Goal: Information Seeking & Learning: Learn about a topic

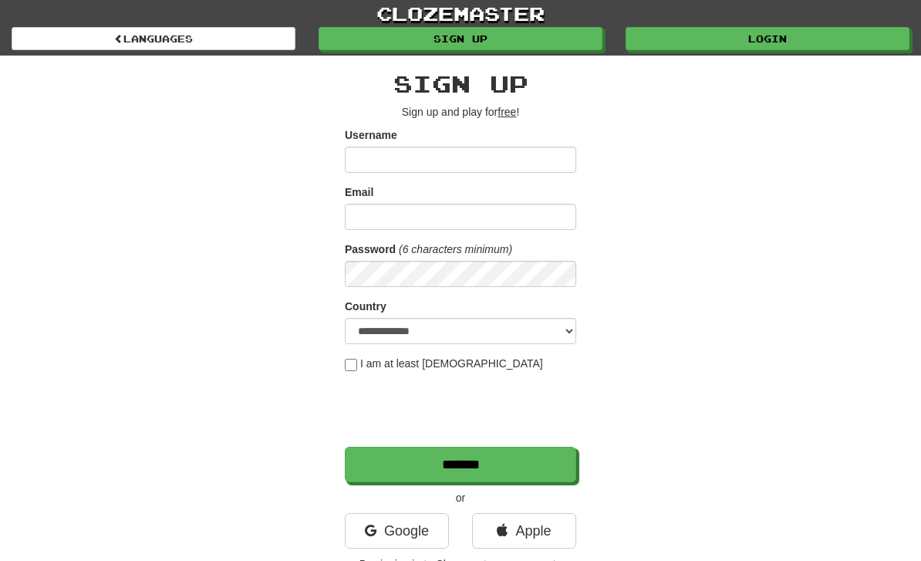
click at [818, 49] on link "Login" at bounding box center [767, 38] width 284 height 23
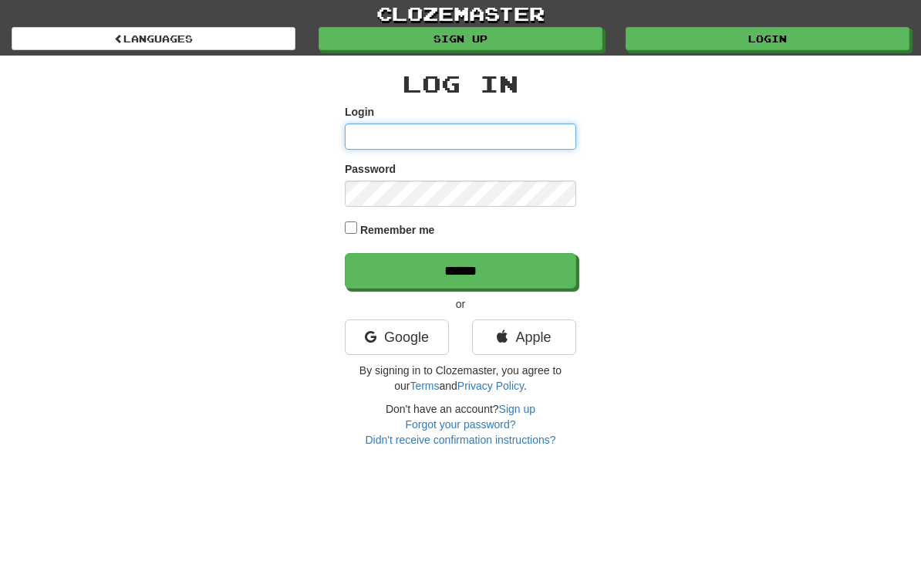
type input "**********"
click at [460, 269] on input "******" at bounding box center [460, 270] width 231 height 35
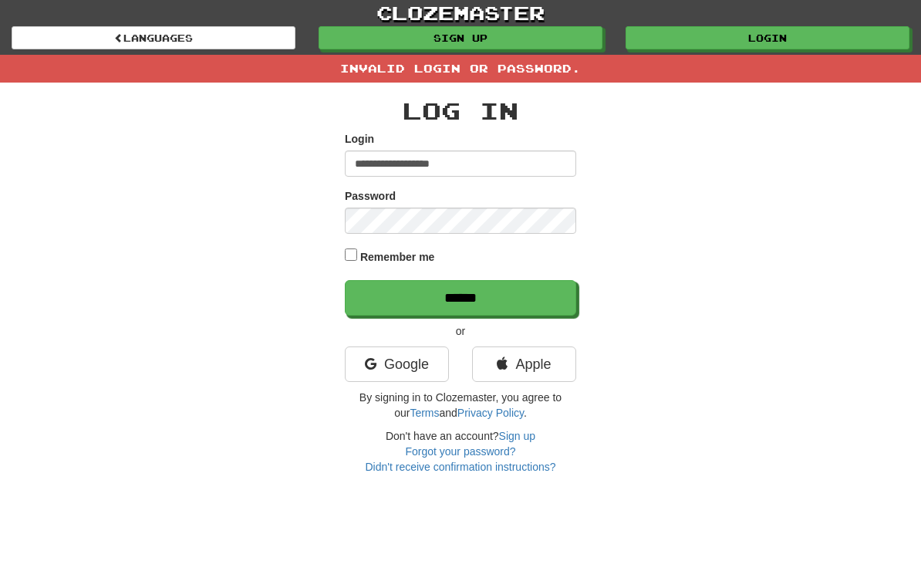
scroll to position [1, 0]
click at [531, 294] on input "******" at bounding box center [460, 297] width 231 height 35
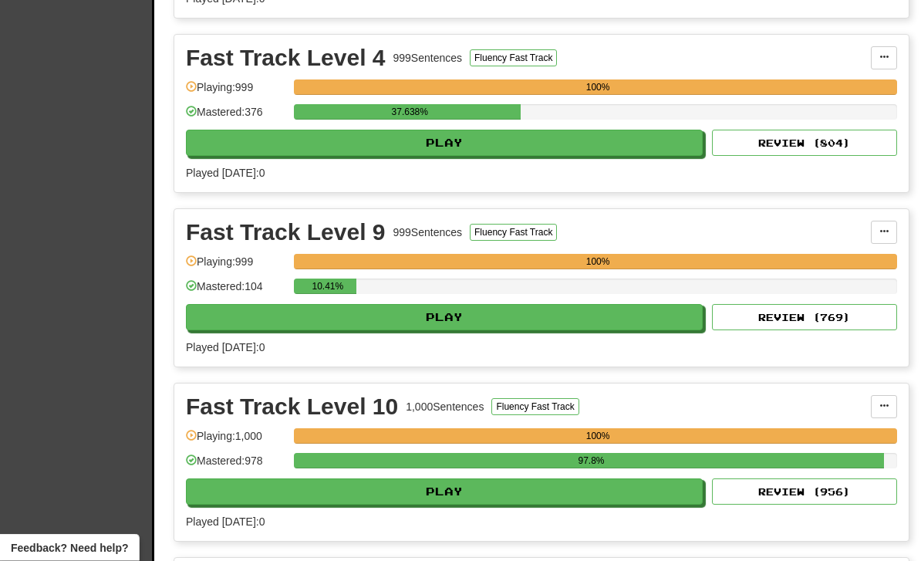
scroll to position [523, 0]
click at [609, 325] on button "Play" at bounding box center [444, 317] width 517 height 26
select select "**"
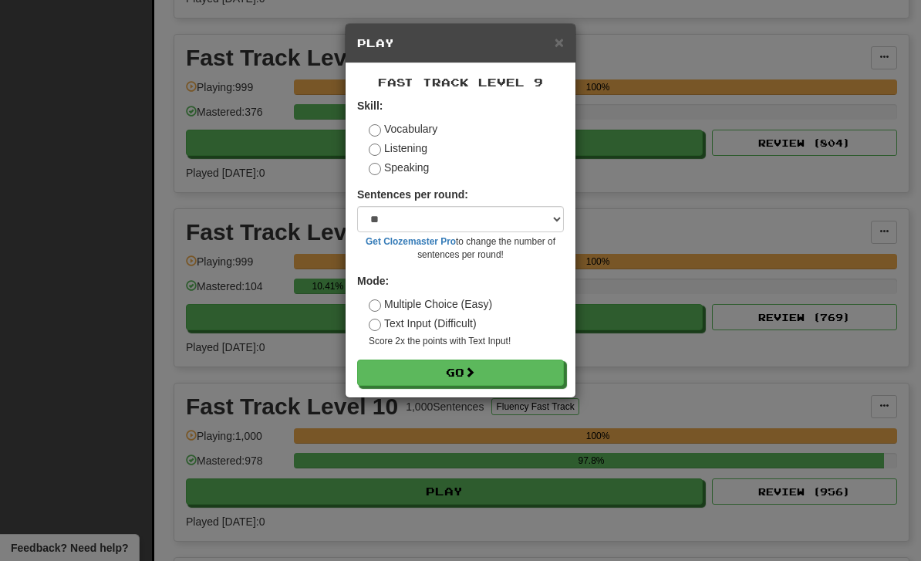
click at [546, 373] on button "Go" at bounding box center [460, 372] width 207 height 26
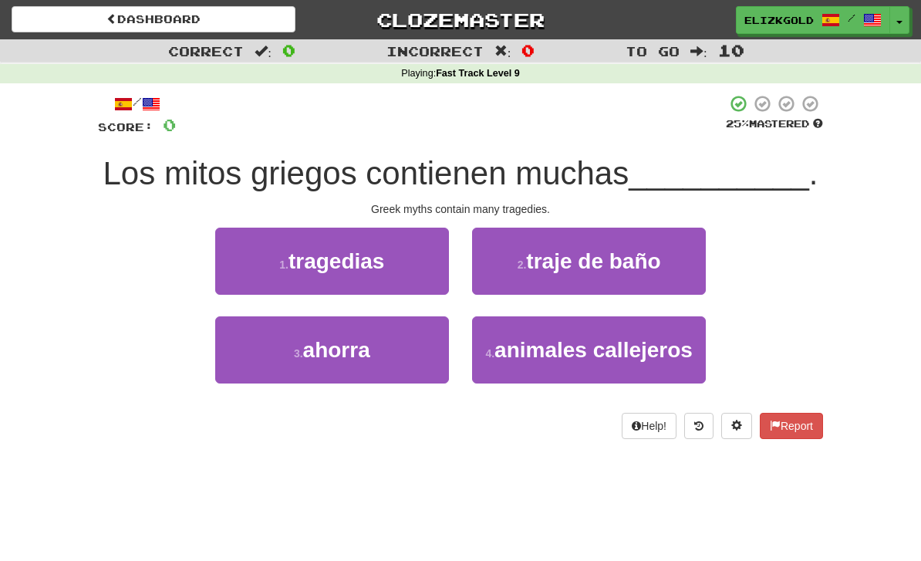
click at [258, 271] on button "1 . tragedias" at bounding box center [332, 261] width 234 height 67
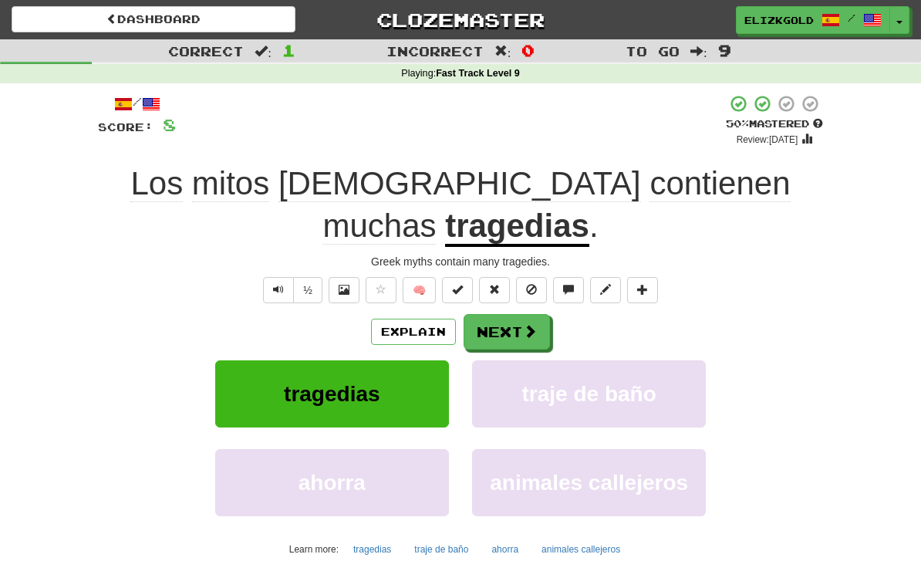
click at [527, 324] on span at bounding box center [530, 331] width 14 height 14
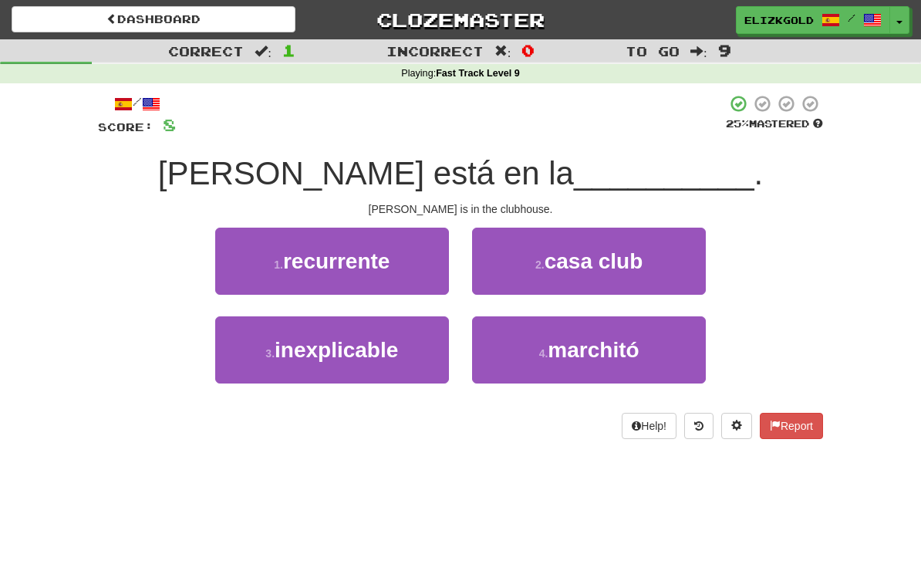
click at [698, 267] on button "2 . casa club" at bounding box center [589, 261] width 234 height 67
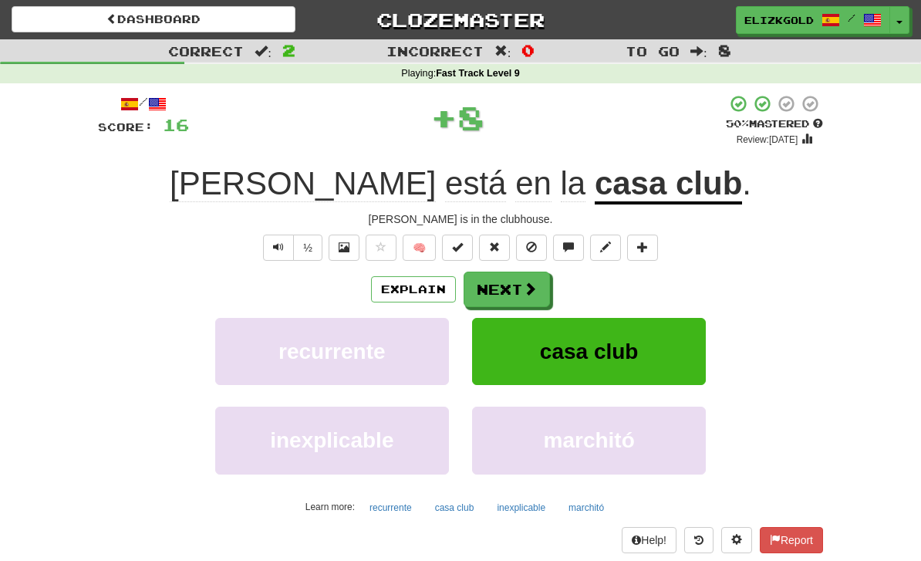
click at [530, 296] on button "Next" at bounding box center [507, 288] width 86 height 35
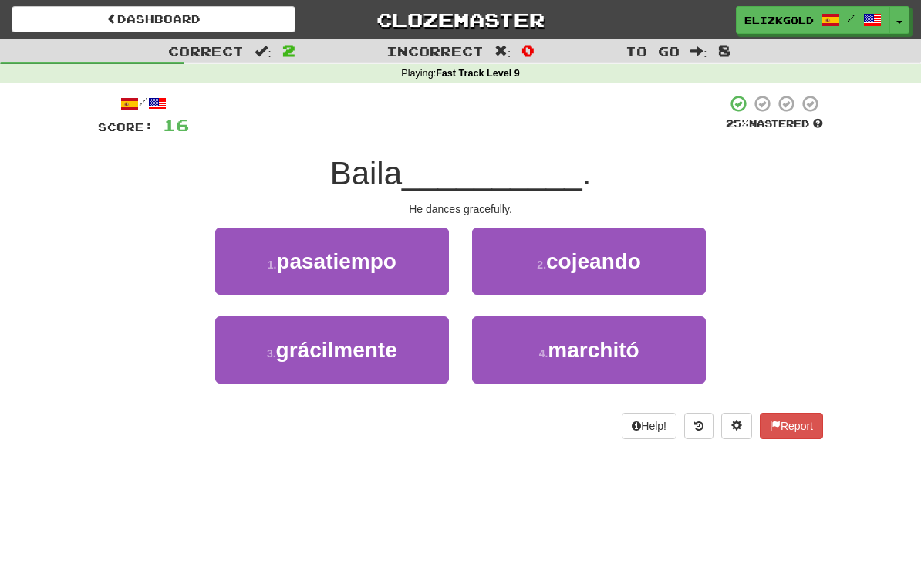
click at [251, 354] on button "3 . grácilmente" at bounding box center [332, 349] width 234 height 67
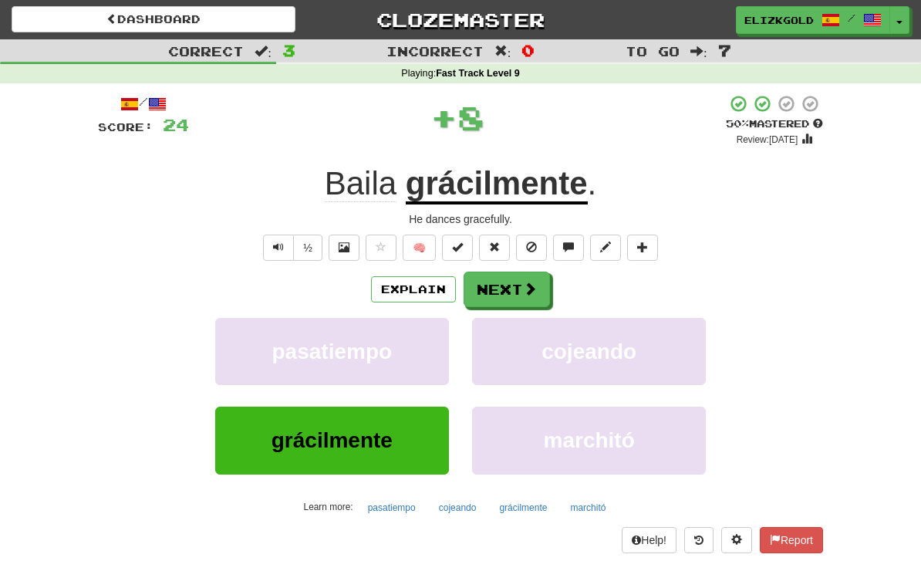
click at [538, 279] on button "Next" at bounding box center [507, 288] width 86 height 35
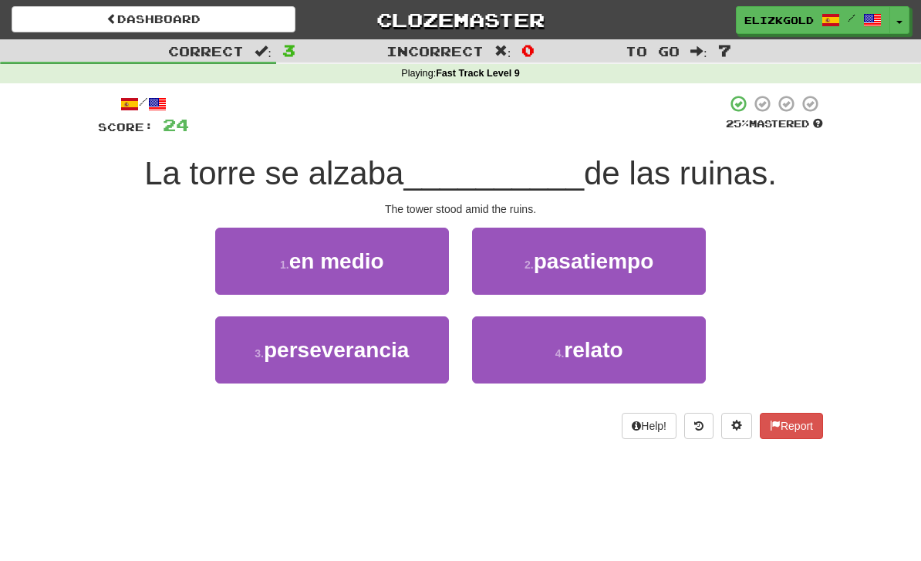
click at [253, 268] on button "1 . en medio" at bounding box center [332, 261] width 234 height 67
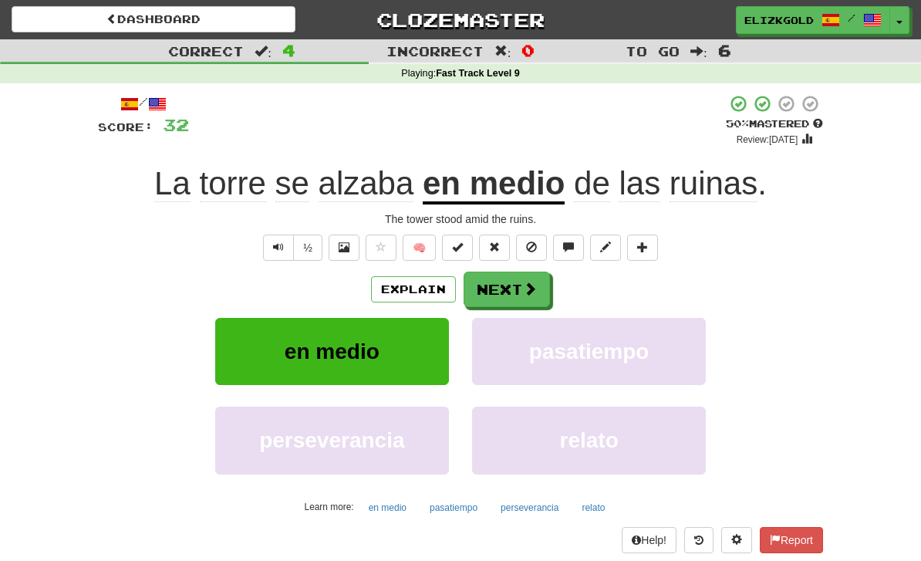
click at [518, 302] on button "Next" at bounding box center [507, 288] width 86 height 35
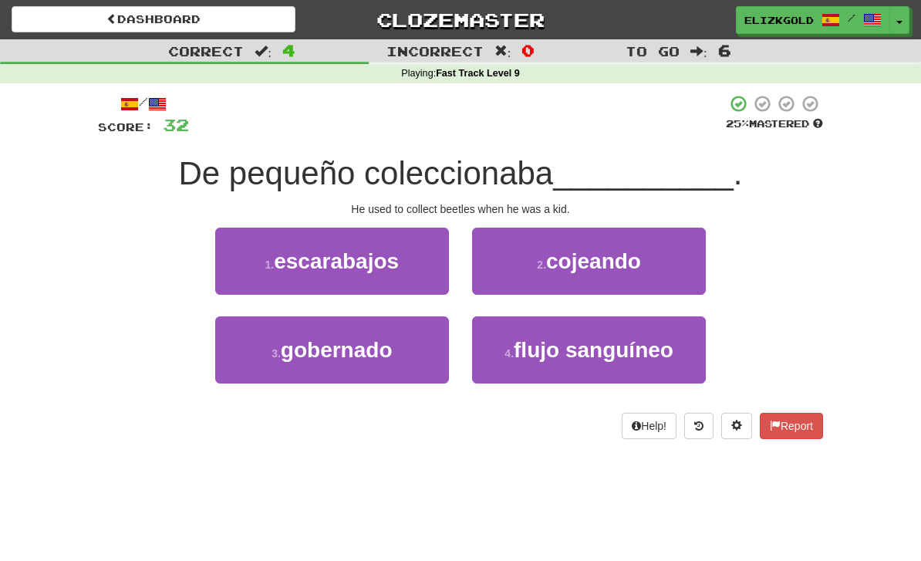
click at [392, 274] on button "1 . escarabajos" at bounding box center [332, 261] width 234 height 67
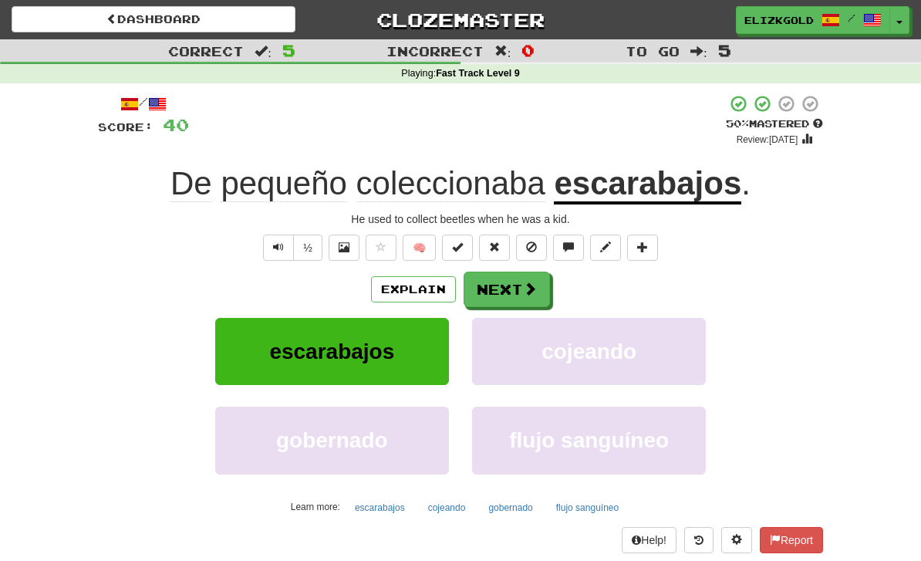
click at [521, 292] on button "Next" at bounding box center [507, 288] width 86 height 35
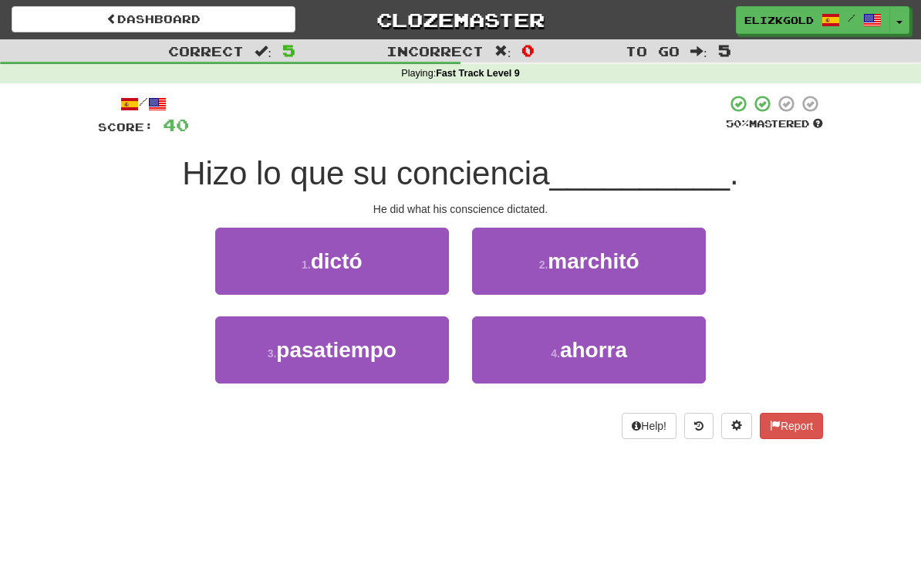
click at [391, 265] on button "1 . dictó" at bounding box center [332, 261] width 234 height 67
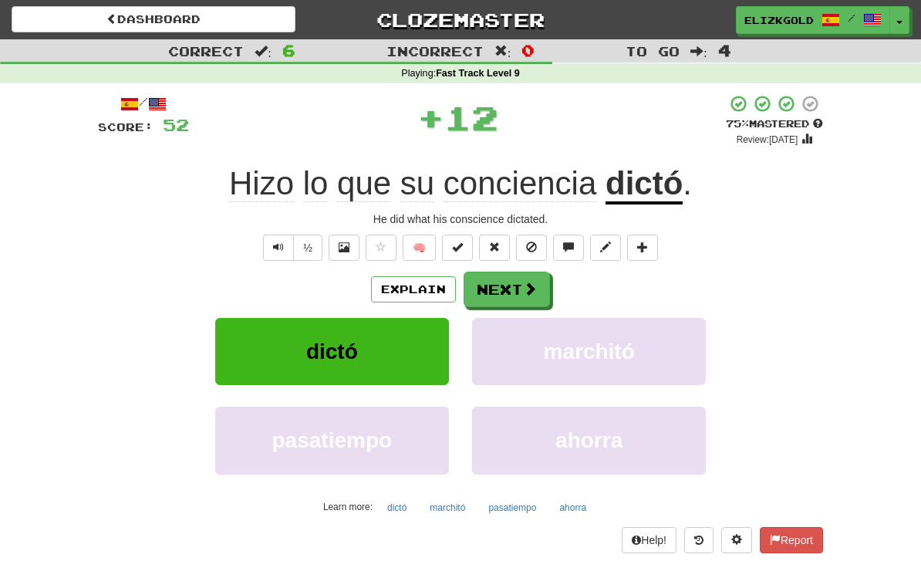
click at [508, 287] on button "Next" at bounding box center [507, 288] width 86 height 35
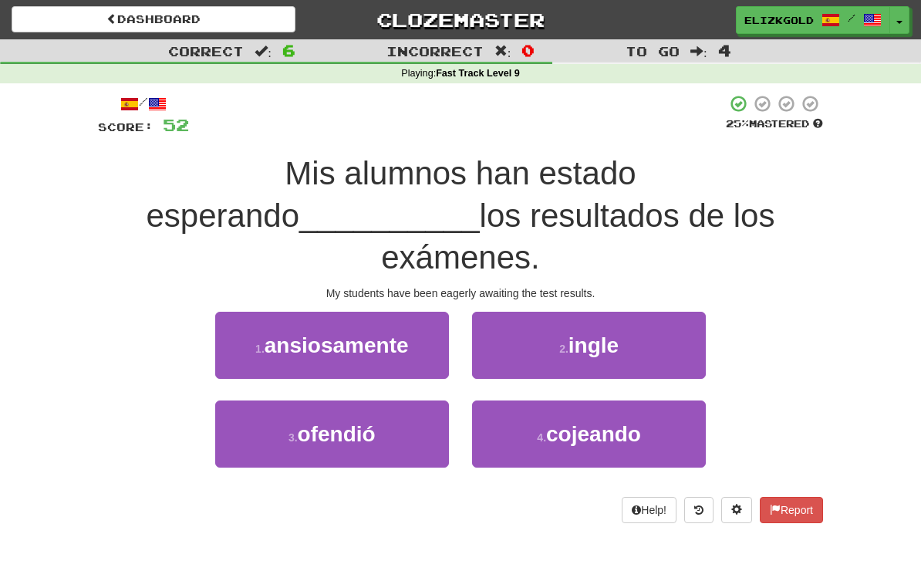
click at [403, 333] on span "ansiosamente" at bounding box center [337, 345] width 144 height 24
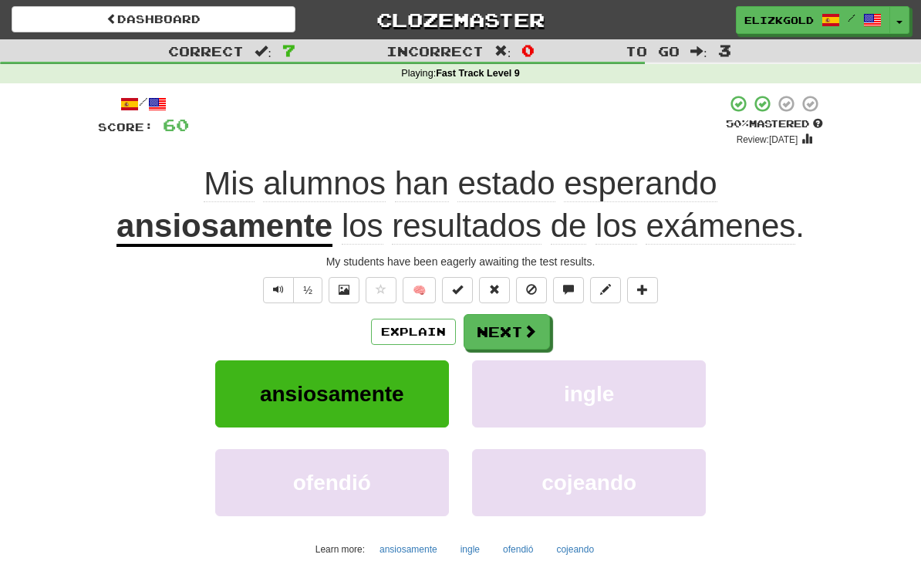
click at [512, 324] on button "Next" at bounding box center [507, 331] width 86 height 35
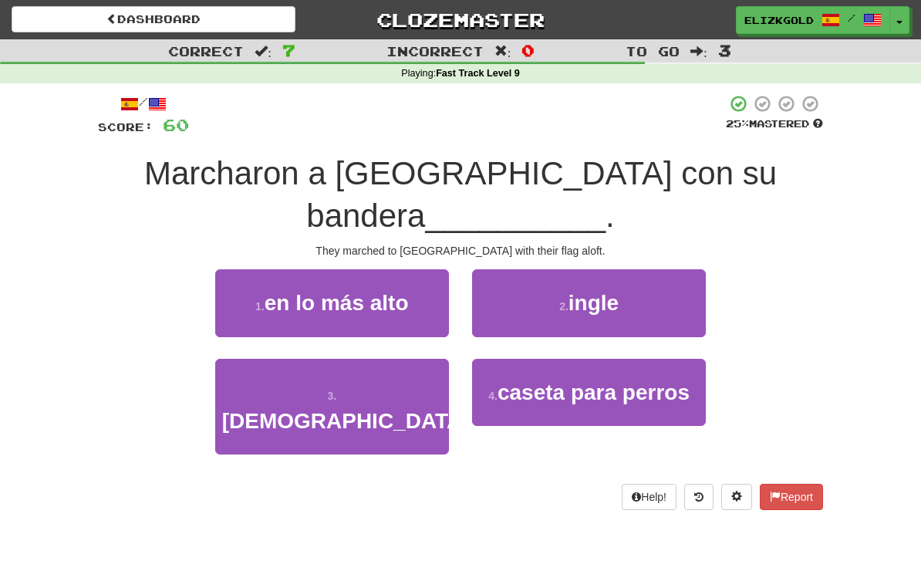
click at [398, 321] on button "1 . en lo más alto" at bounding box center [332, 302] width 234 height 67
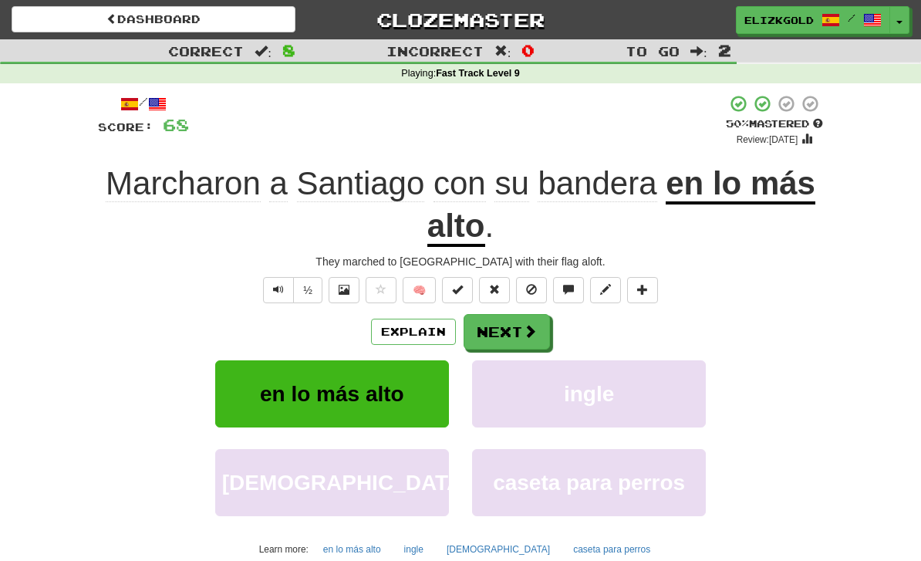
click at [523, 319] on button "Next" at bounding box center [507, 331] width 86 height 35
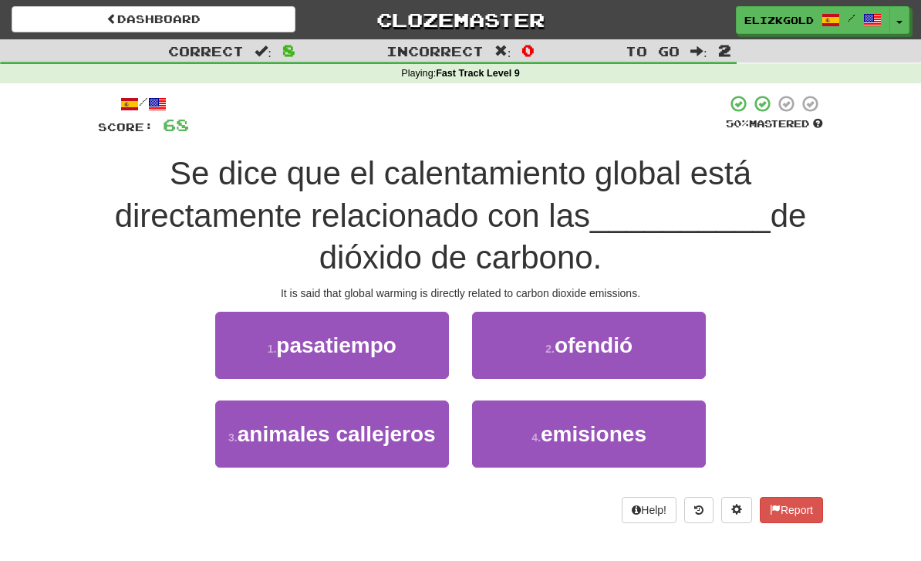
click at [589, 443] on span "emisiones" at bounding box center [594, 434] width 106 height 24
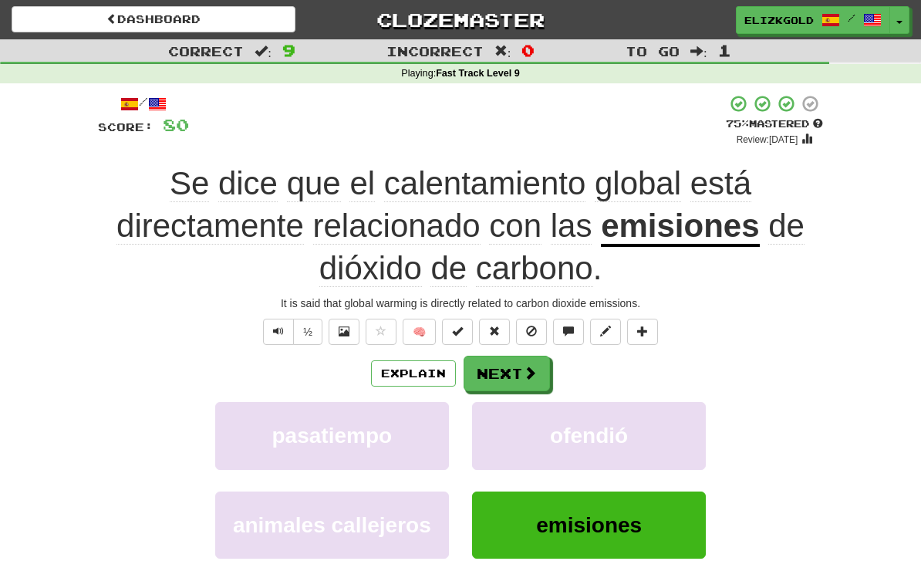
click at [518, 379] on button "Next" at bounding box center [507, 373] width 86 height 35
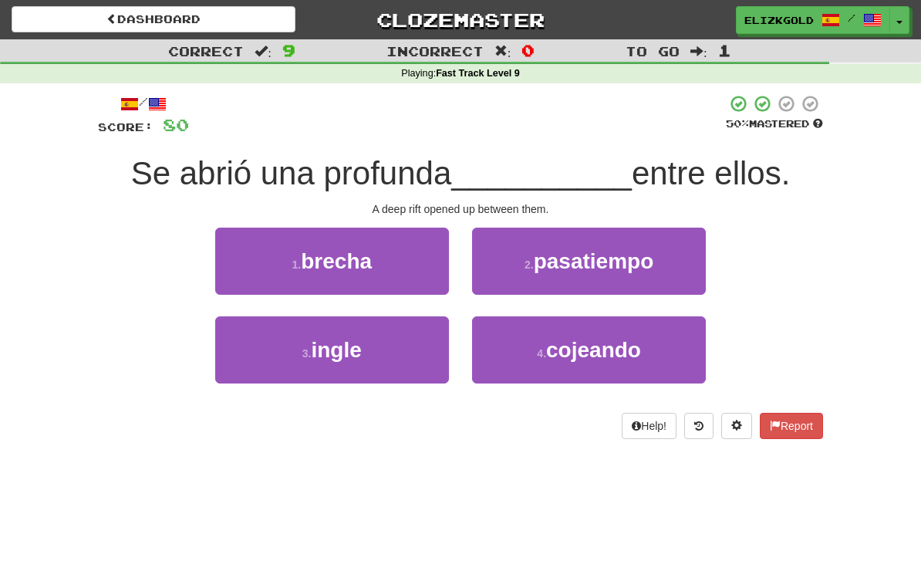
click at [400, 261] on button "1 . brecha" at bounding box center [332, 261] width 234 height 67
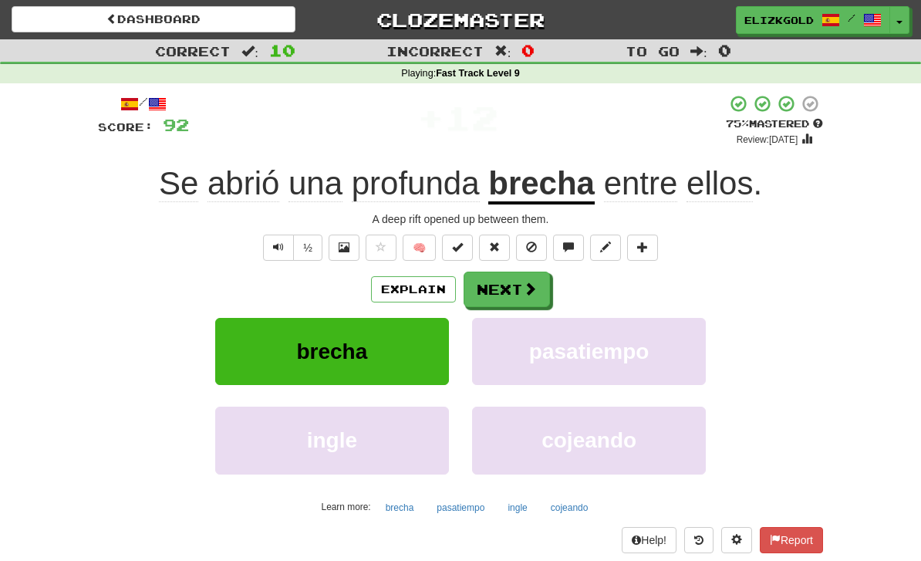
click at [518, 288] on button "Next" at bounding box center [507, 288] width 86 height 35
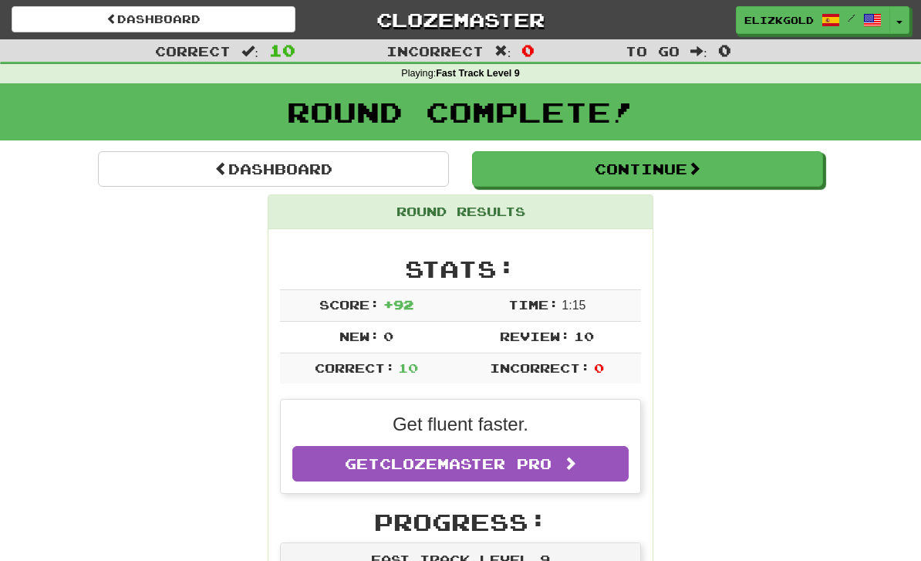
click at [774, 179] on button "Continue" at bounding box center [647, 168] width 351 height 35
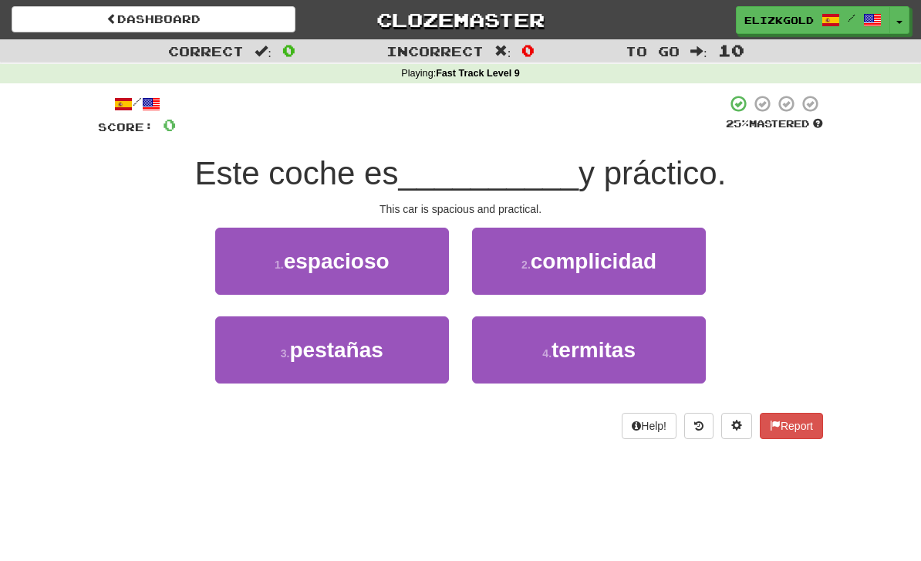
click at [416, 276] on button "1 . espacioso" at bounding box center [332, 261] width 234 height 67
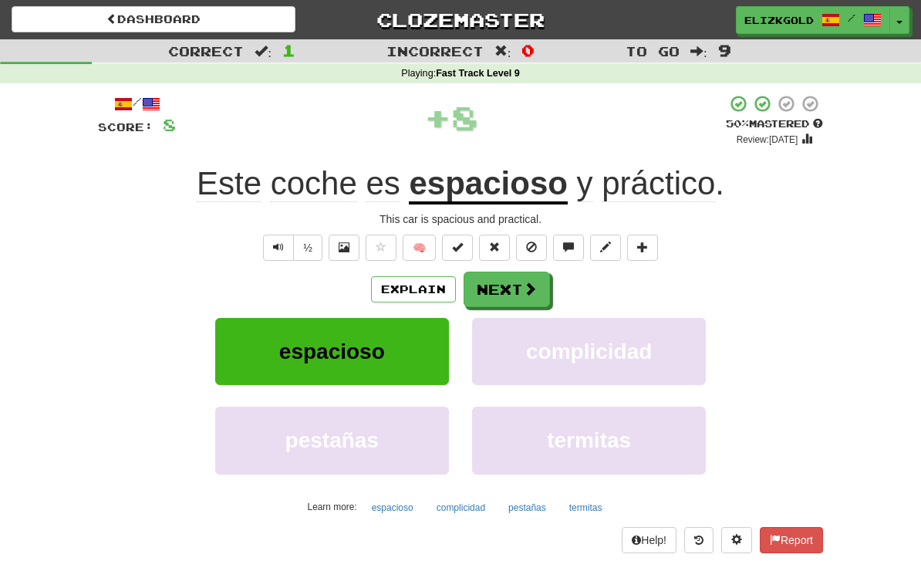
click at [519, 294] on button "Next" at bounding box center [507, 288] width 86 height 35
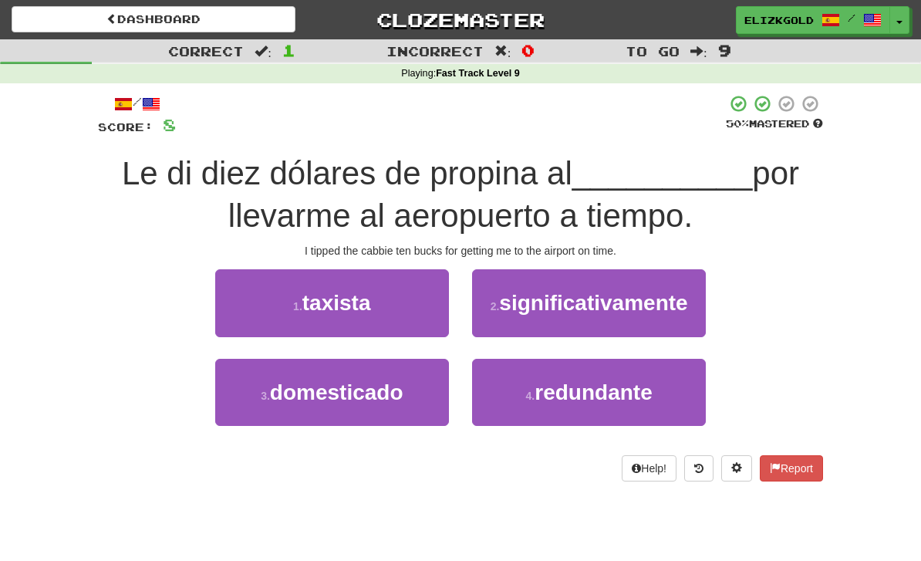
click at [389, 320] on button "1 . taxista" at bounding box center [332, 302] width 234 height 67
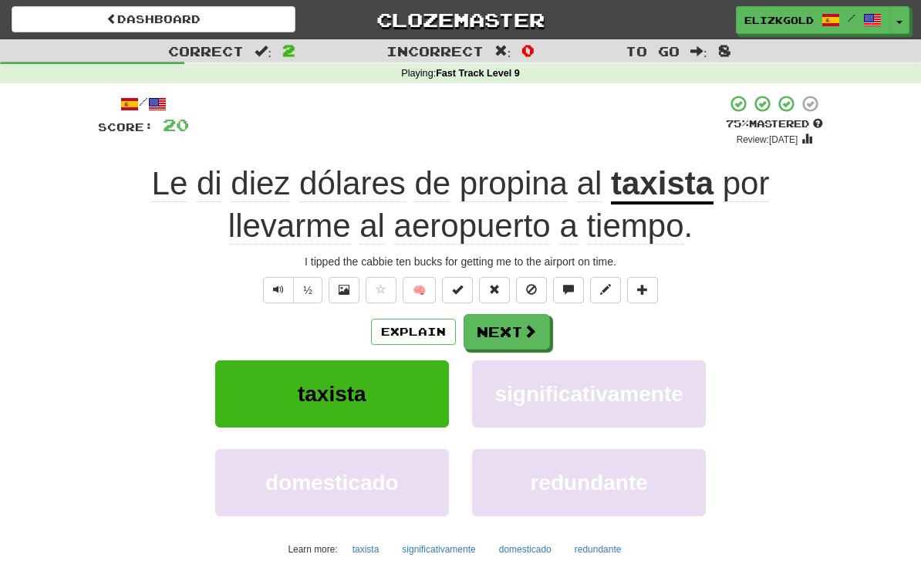
click at [511, 333] on button "Next" at bounding box center [507, 331] width 86 height 35
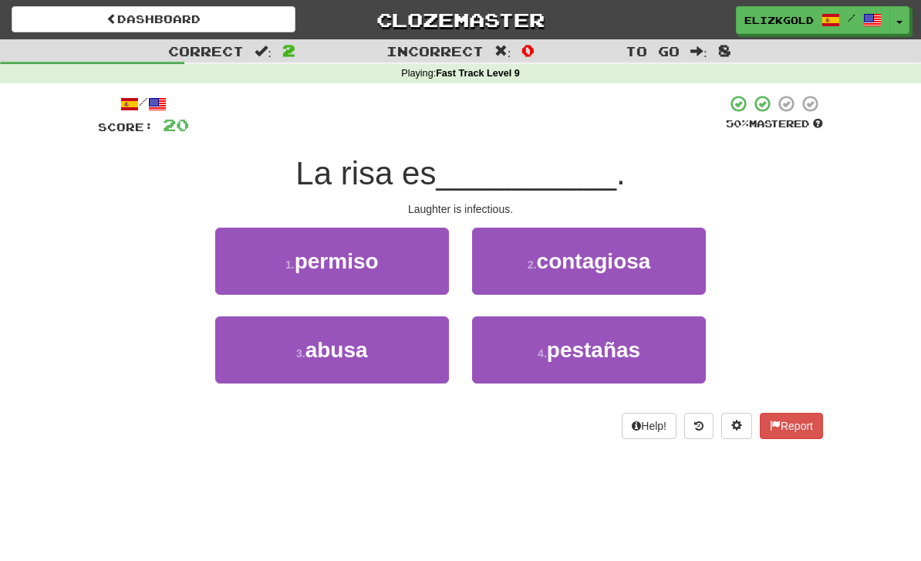
click at [666, 275] on button "2 . [GEOGRAPHIC_DATA]" at bounding box center [589, 261] width 234 height 67
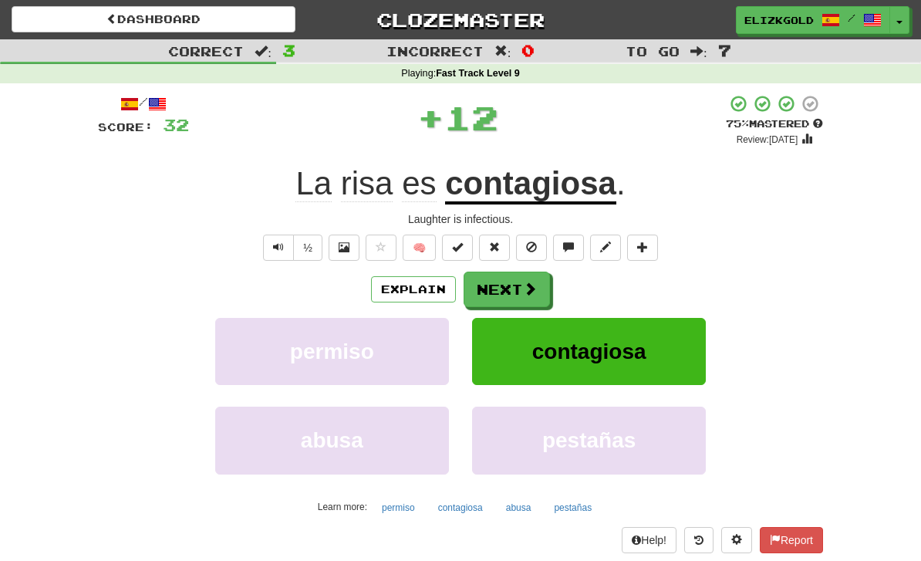
click at [517, 292] on button "Next" at bounding box center [507, 288] width 86 height 35
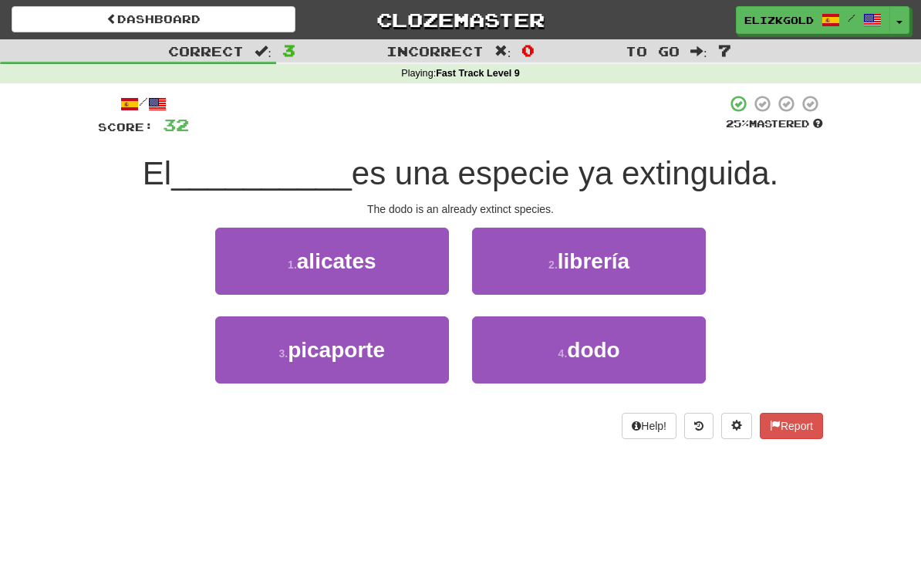
click at [659, 355] on button "4 . dodo" at bounding box center [589, 349] width 234 height 67
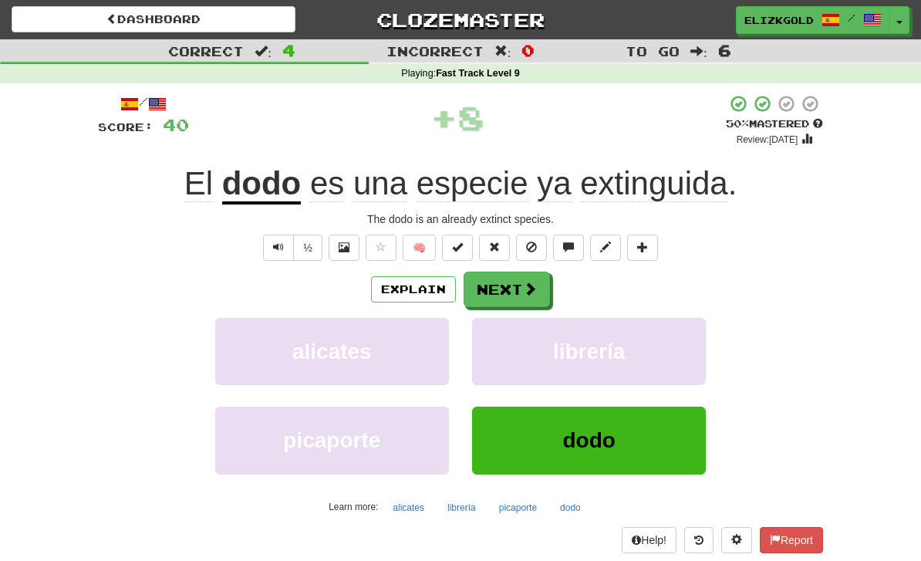
click at [538, 281] on button "Next" at bounding box center [507, 288] width 86 height 35
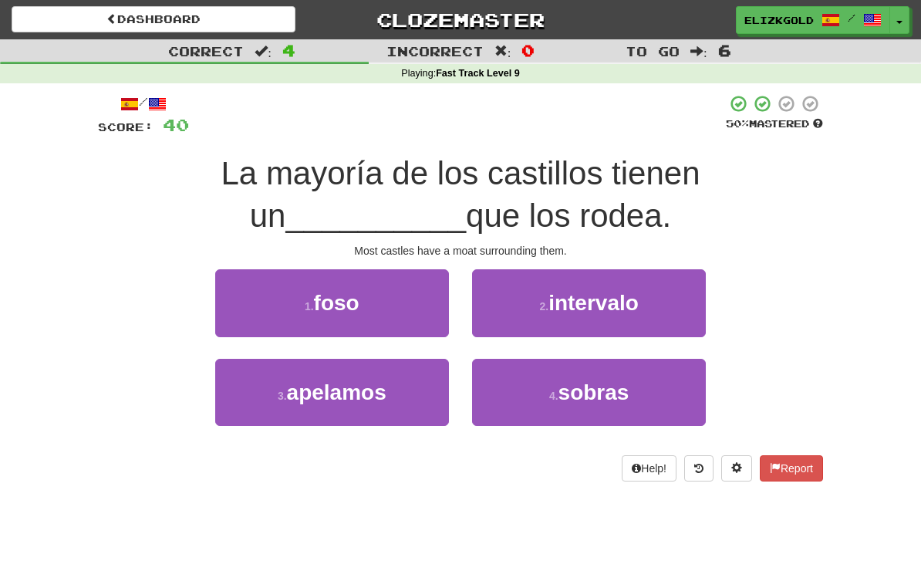
click at [395, 309] on button "1 . [GEOGRAPHIC_DATA]" at bounding box center [332, 302] width 234 height 67
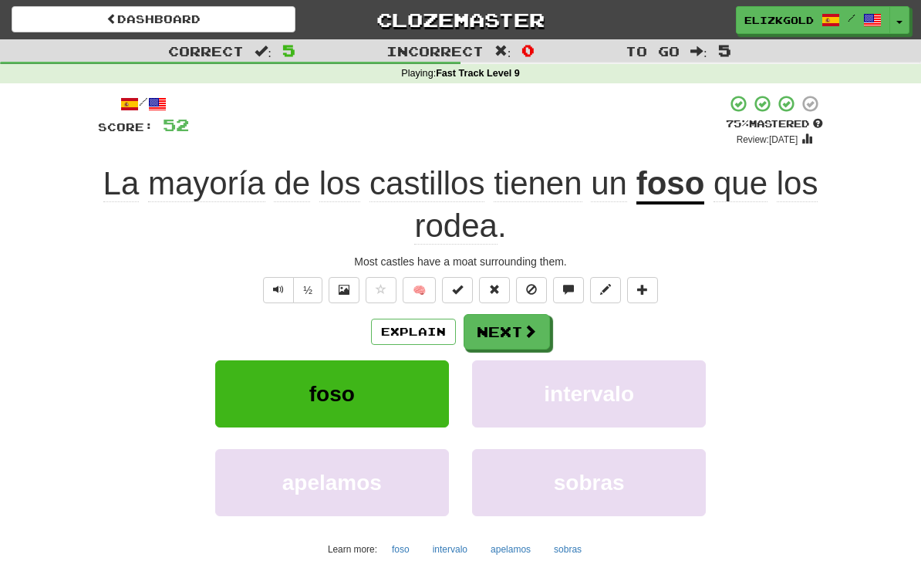
click at [517, 315] on button "Next" at bounding box center [507, 331] width 86 height 35
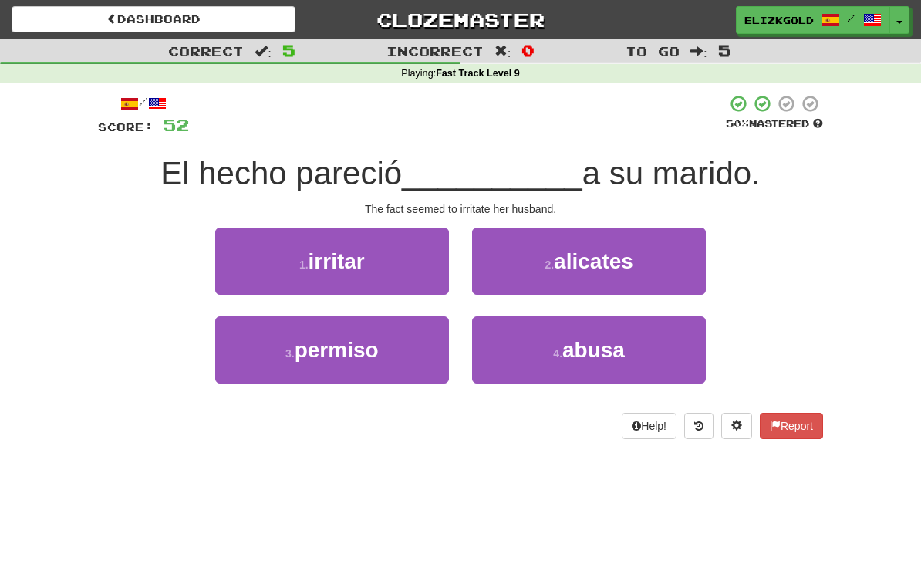
click at [397, 266] on button "1 . irritar" at bounding box center [332, 261] width 234 height 67
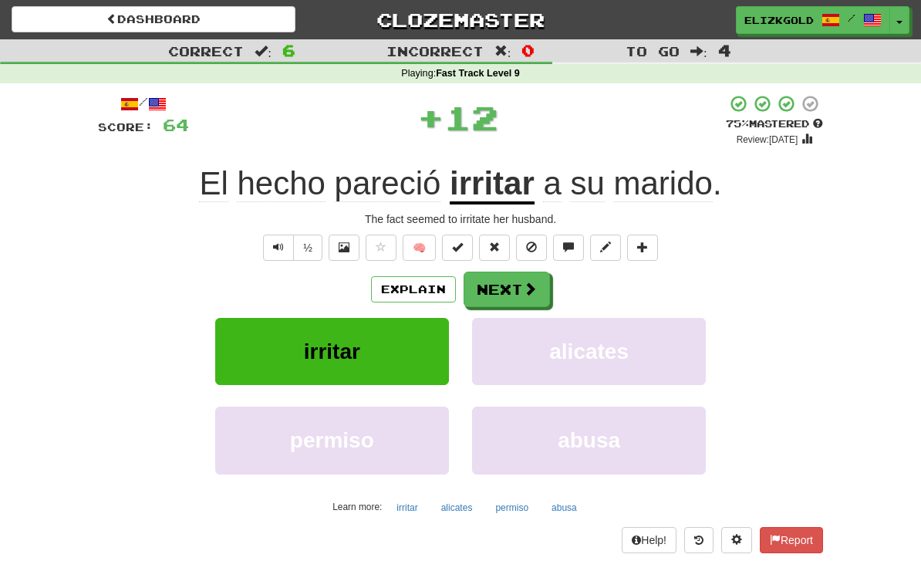
click at [500, 295] on button "Next" at bounding box center [507, 288] width 86 height 35
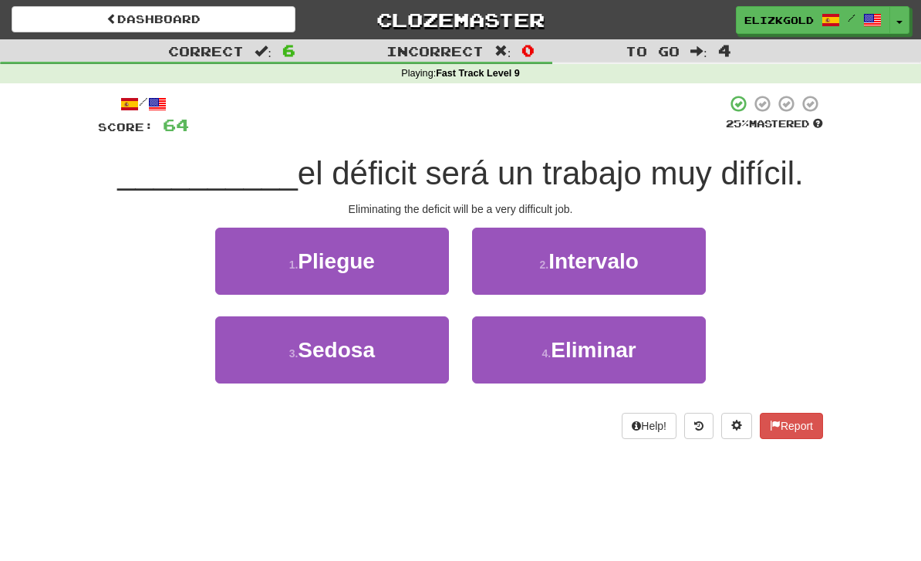
click at [648, 353] on button "4 . Eliminar" at bounding box center [589, 349] width 234 height 67
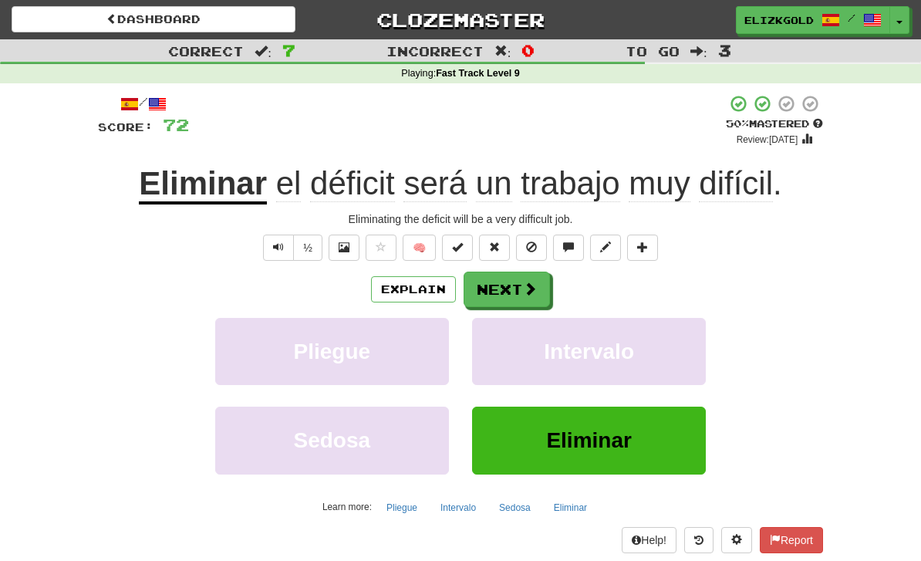
click at [524, 287] on span at bounding box center [530, 289] width 14 height 14
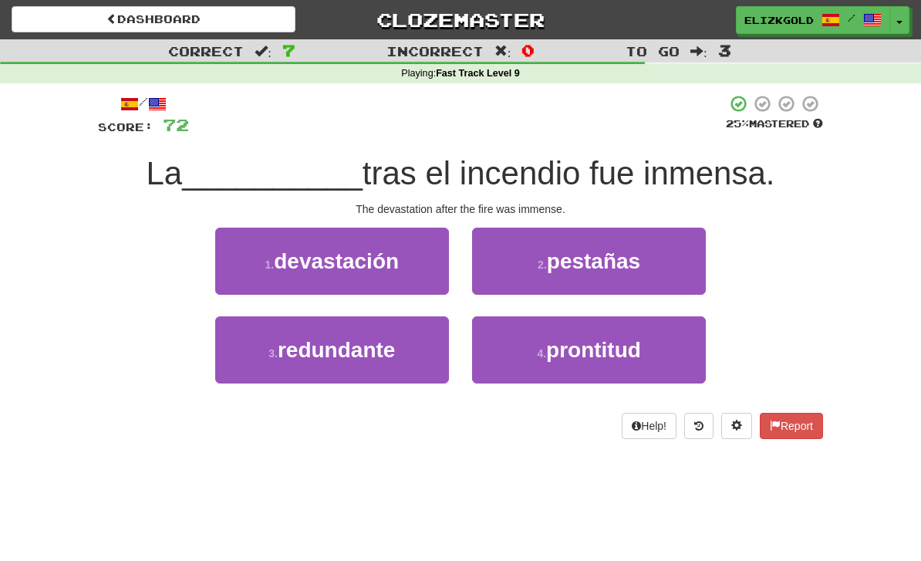
click at [416, 268] on button "1 . devastación" at bounding box center [332, 261] width 234 height 67
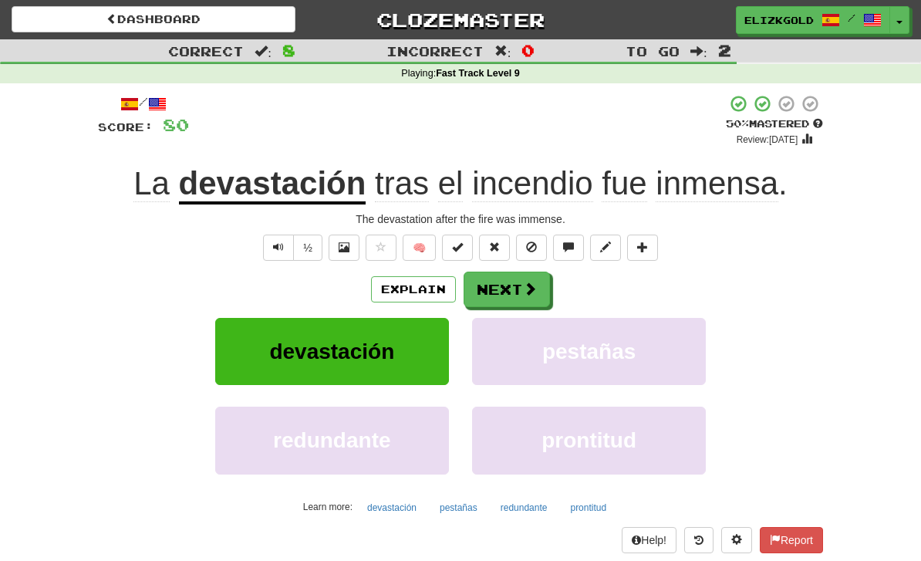
click at [507, 288] on button "Next" at bounding box center [507, 288] width 86 height 35
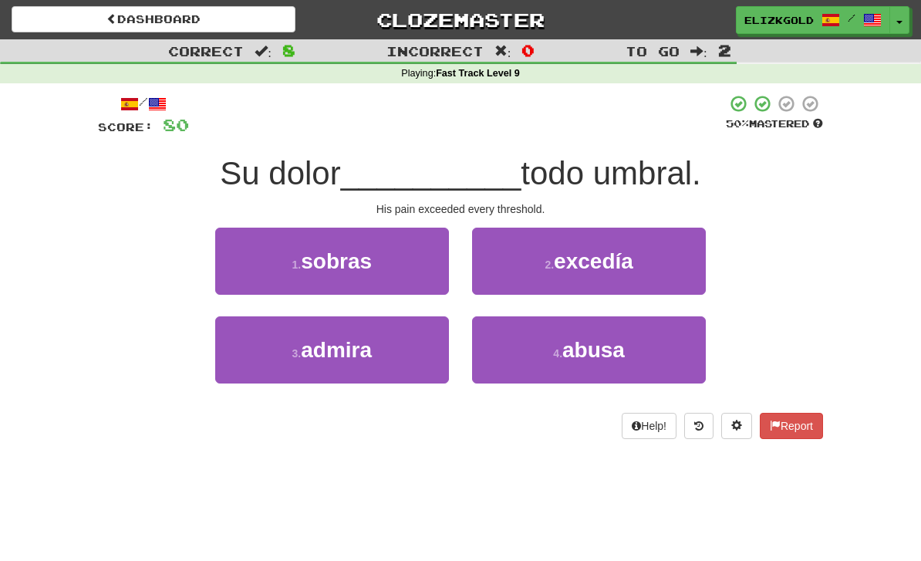
click at [660, 263] on button "2 . excedía" at bounding box center [589, 261] width 234 height 67
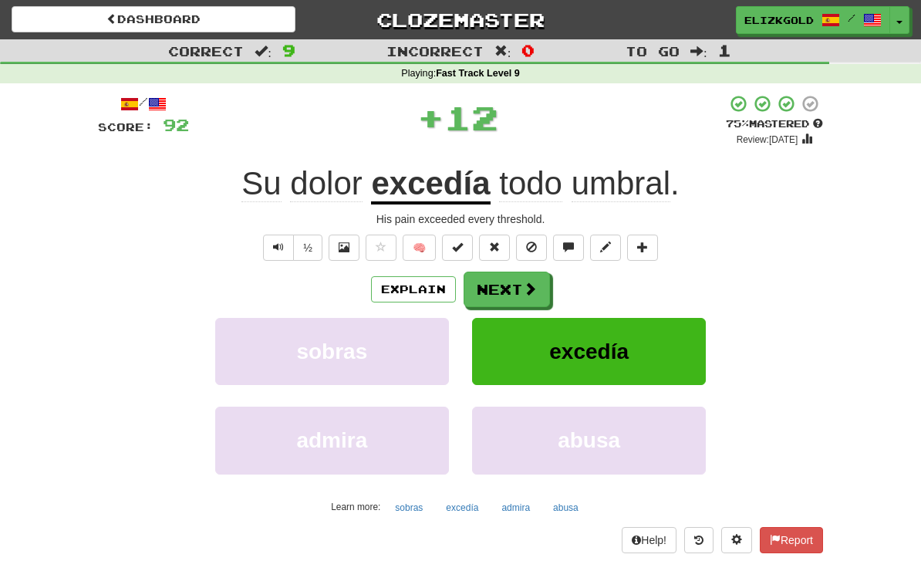
click at [521, 271] on button "Next" at bounding box center [507, 288] width 86 height 35
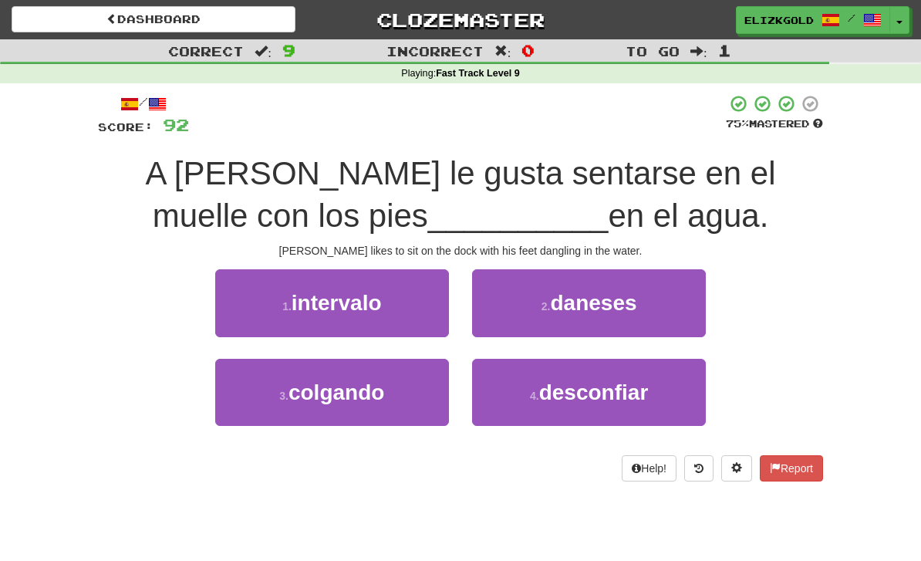
click at [398, 403] on button "3 . colgando" at bounding box center [332, 392] width 234 height 67
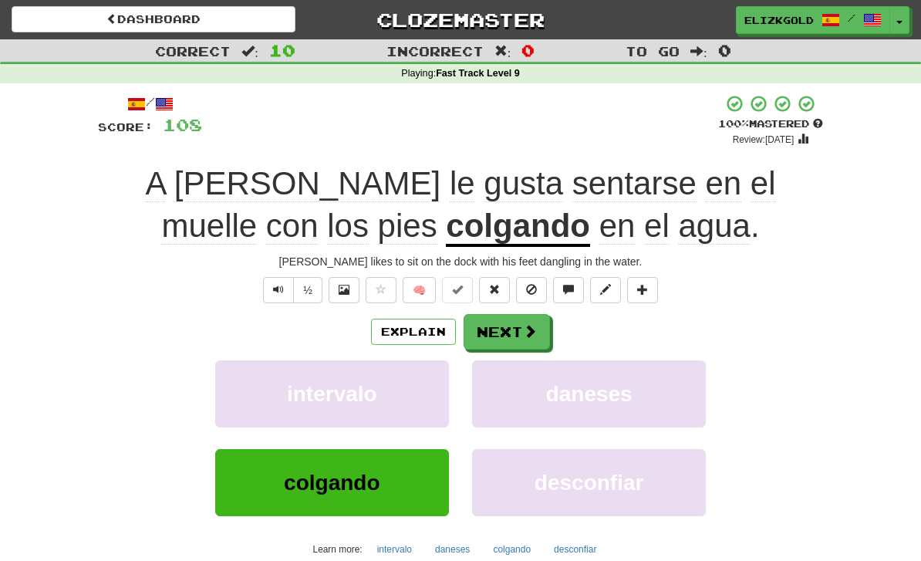
click at [520, 335] on button "Next" at bounding box center [507, 331] width 86 height 35
